Goal: Information Seeking & Learning: Learn about a topic

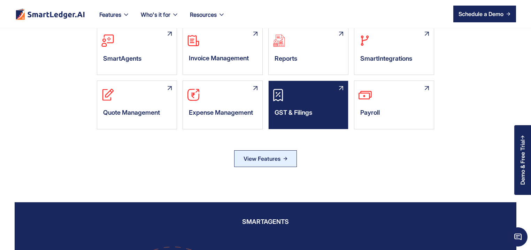
scroll to position [469, 0]
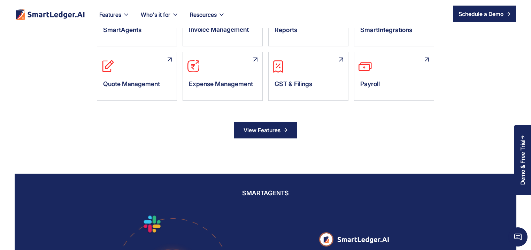
click at [272, 138] on link "View Features" at bounding box center [265, 130] width 63 height 17
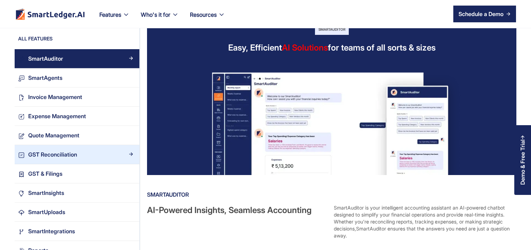
scroll to position [33, 0]
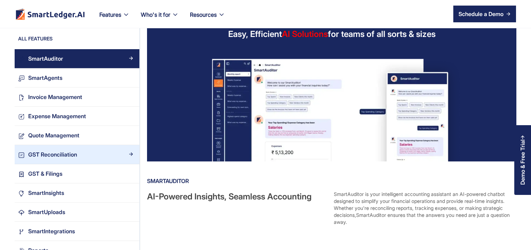
click at [59, 153] on div "GST Reconciliation" at bounding box center [52, 154] width 49 height 9
click at [51, 154] on div "GST Reconciliation" at bounding box center [52, 154] width 49 height 9
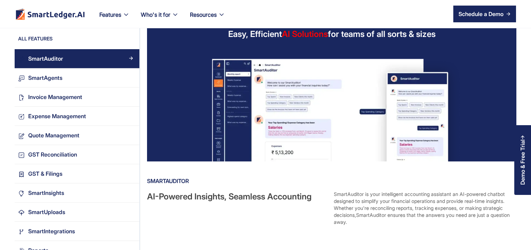
scroll to position [134, 0]
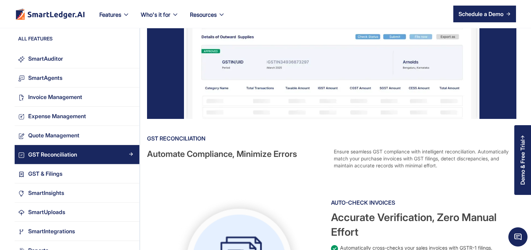
scroll to position [201, 0]
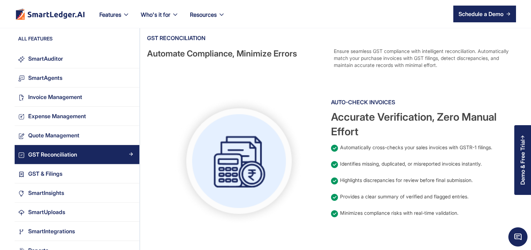
drag, startPoint x: 441, startPoint y: 66, endPoint x: 332, endPoint y: 53, distance: 109.9
click at [332, 53] on div "Automate Compliance, Minimize Errors Ensure seamless GST compliance with intell…" at bounding box center [331, 58] width 368 height 21
copy div "Ensure seamless GST compliance with intelligent reconciliation. Automatically m…"
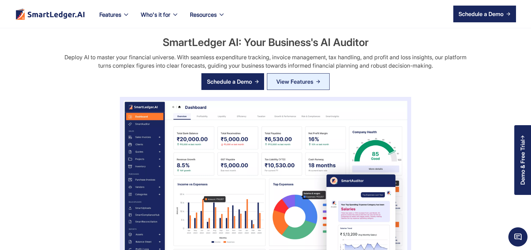
scroll to position [469, 0]
